Goal: Register for event/course

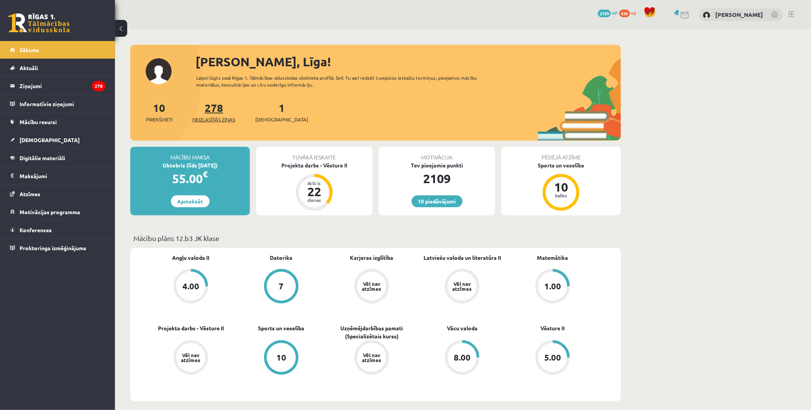
click at [220, 116] on span "Neizlasītās ziņas" at bounding box center [213, 120] width 43 height 8
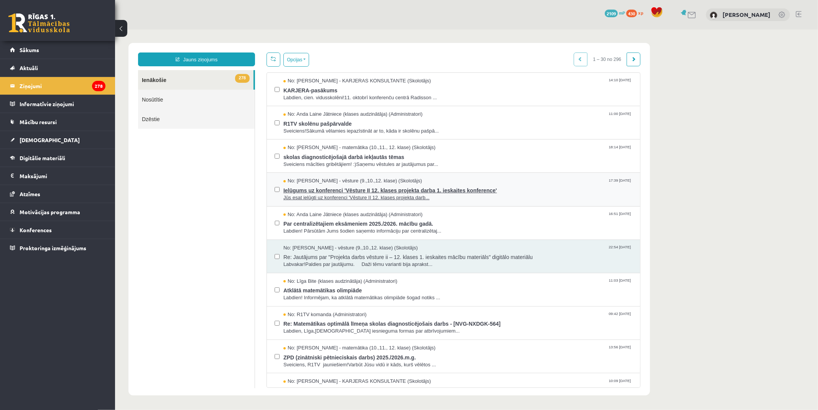
click at [447, 194] on span "Jūs esat ielūgti uz konferenci 'Vēsture II 12. klases projekta darb..." at bounding box center [457, 197] width 349 height 7
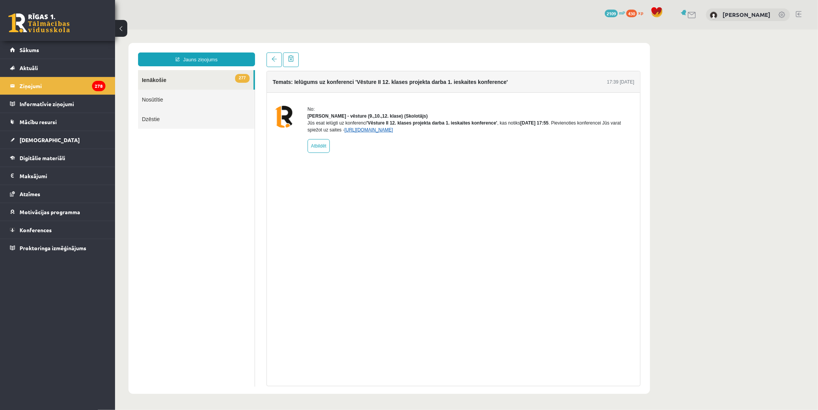
click at [393, 132] on link "[URL][DOMAIN_NAME]" at bounding box center [368, 129] width 49 height 5
click at [47, 227] on span "Konferences" at bounding box center [36, 230] width 32 height 7
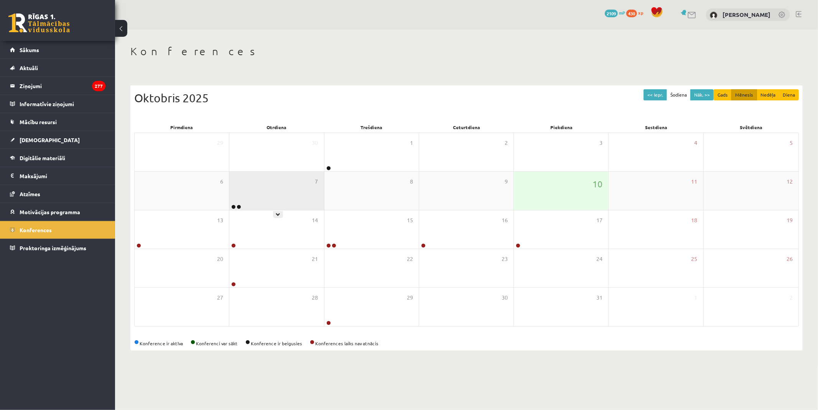
click at [296, 201] on div "7" at bounding box center [276, 191] width 94 height 38
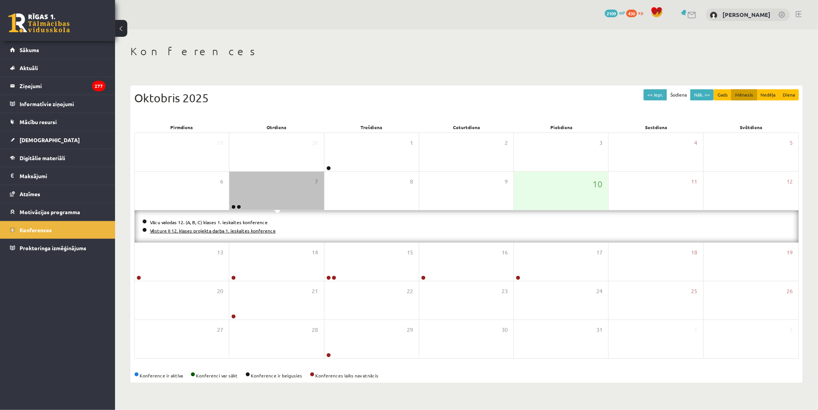
click at [201, 230] on link "Vēsture II 12. klases projekta darba 1. ieskaites konference" at bounding box center [213, 231] width 126 height 6
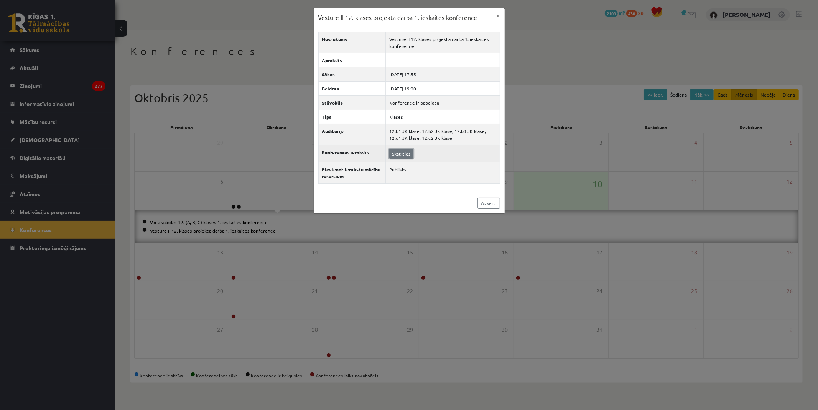
click at [398, 154] on link "Skatīties" at bounding box center [401, 154] width 24 height 10
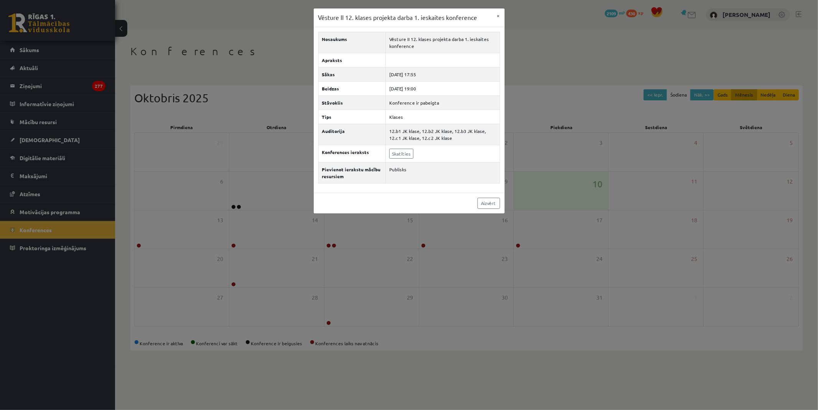
click at [639, 140] on div "Vēsture II 12. klases projekta darba 1. ieskaites konference × Nosaukums Vēstur…" at bounding box center [409, 205] width 818 height 410
